Goal: Task Accomplishment & Management: Manage account settings

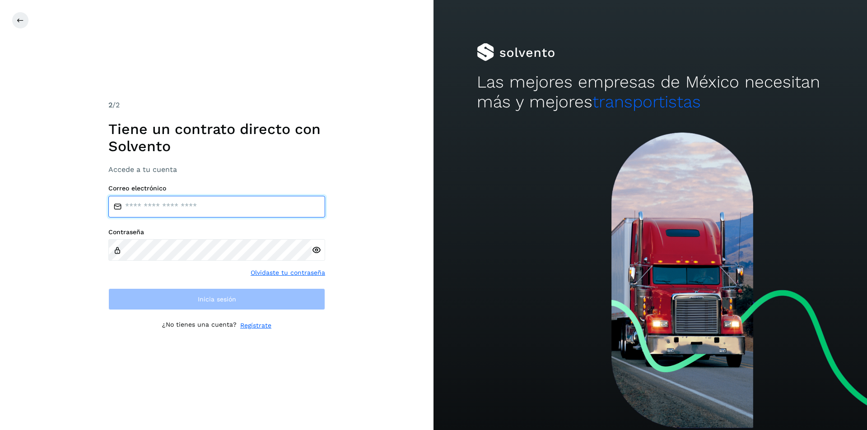
click at [167, 213] on input "email" at bounding box center [216, 207] width 217 height 22
type input "**********"
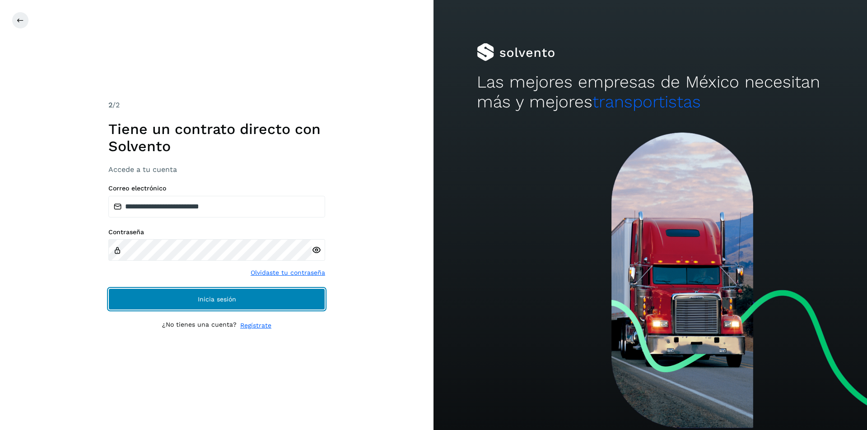
click at [253, 304] on button "Inicia sesión" at bounding box center [216, 299] width 217 height 22
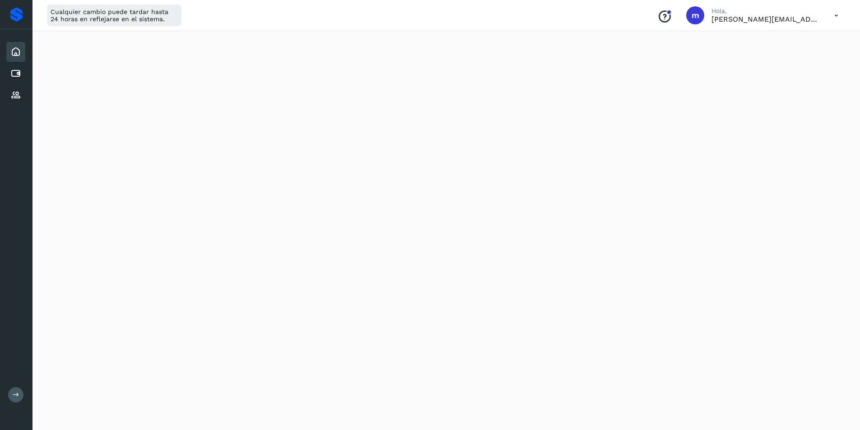
scroll to position [82, 0]
click at [834, 73] on div "Initializing..." at bounding box center [446, 380] width 806 height 802
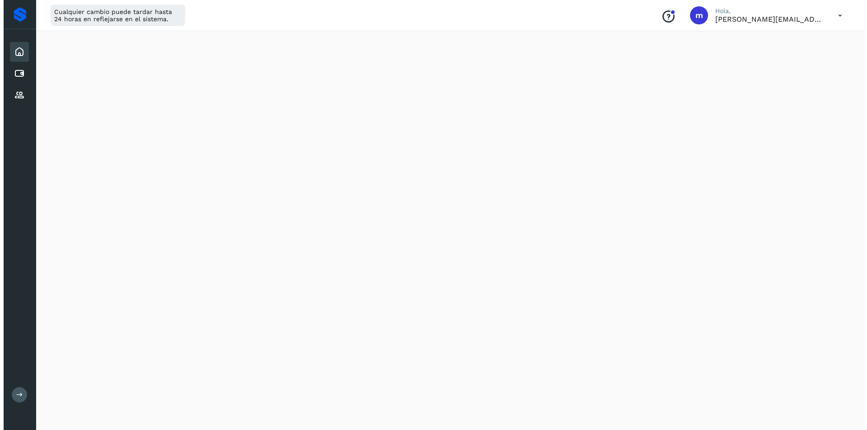
scroll to position [0, 0]
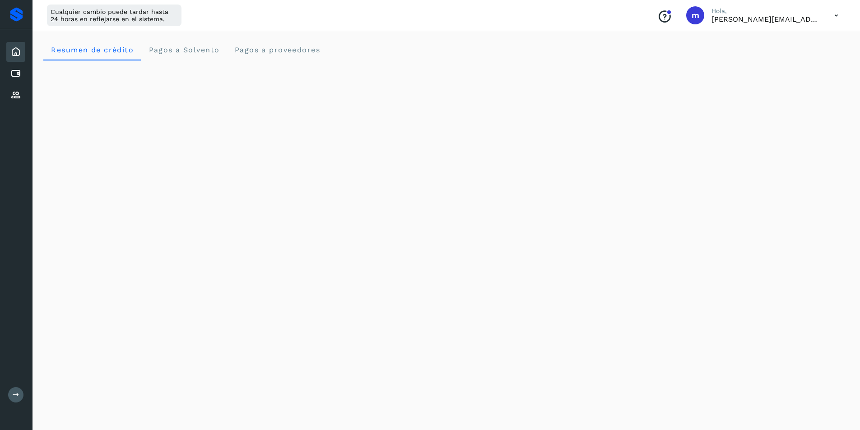
click at [701, 16] on div "m" at bounding box center [695, 15] width 18 height 18
click at [693, 15] on span "m" at bounding box center [696, 15] width 8 height 0
click at [696, 15] on span "m" at bounding box center [696, 15] width 8 height 0
click at [762, 20] on p "[PERSON_NAME][EMAIL_ADDRESS][DOMAIN_NAME]" at bounding box center [765, 19] width 108 height 9
click at [838, 14] on icon at bounding box center [836, 15] width 19 height 19
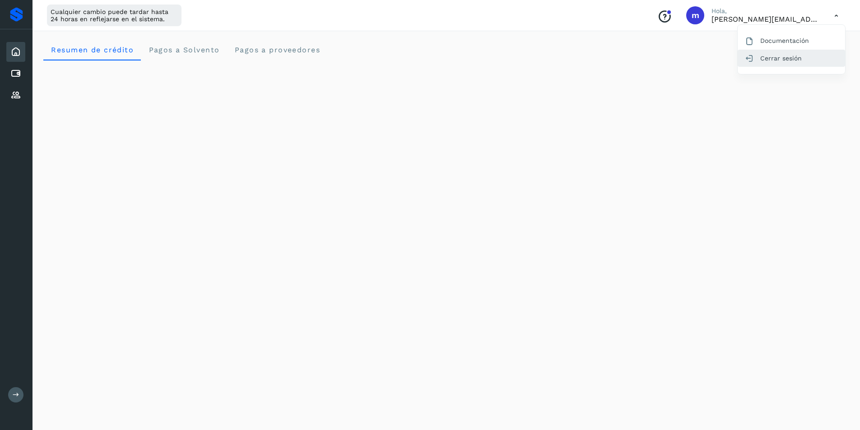
click at [776, 58] on div "Cerrar sesión" at bounding box center [791, 58] width 107 height 17
